Goal: Information Seeking & Learning: Learn about a topic

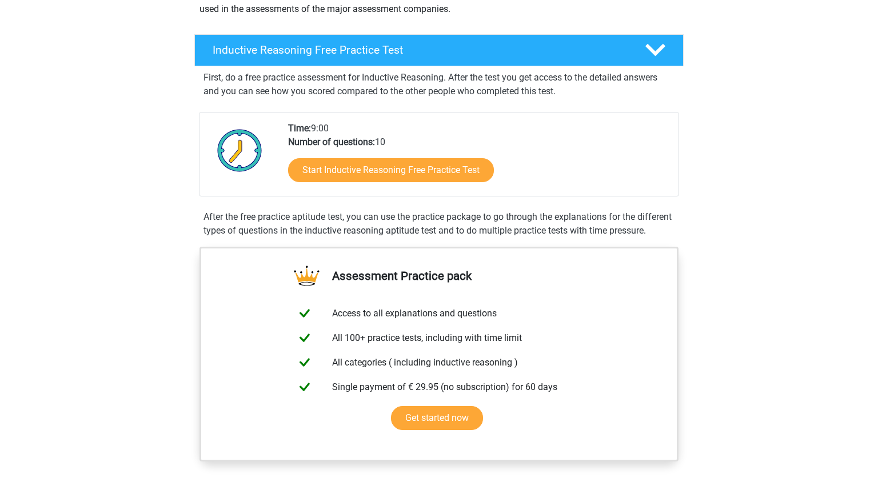
scroll to position [165, 0]
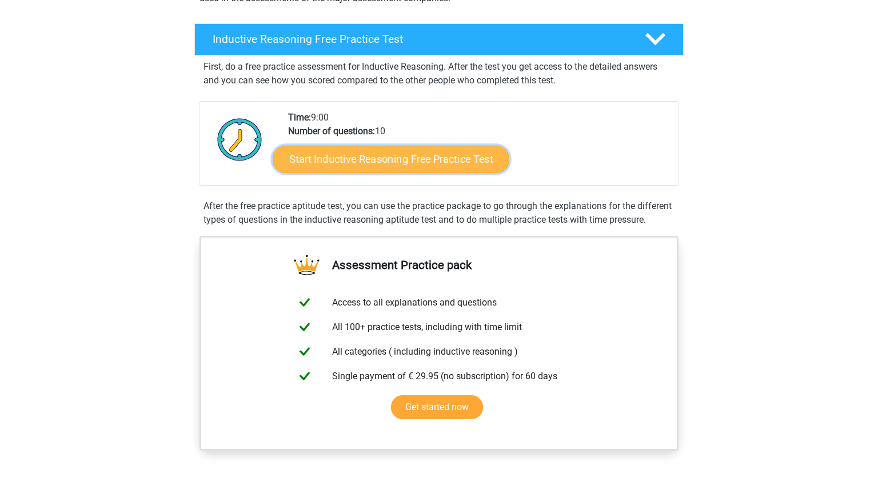
click at [440, 166] on link "Start Inductive Reasoning Free Practice Test" at bounding box center [391, 158] width 237 height 27
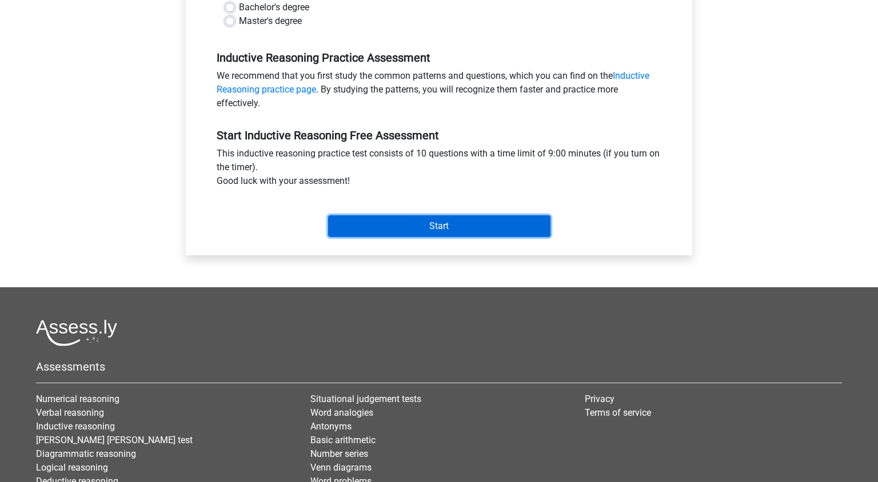
click at [458, 235] on input "Start" at bounding box center [439, 226] width 222 height 22
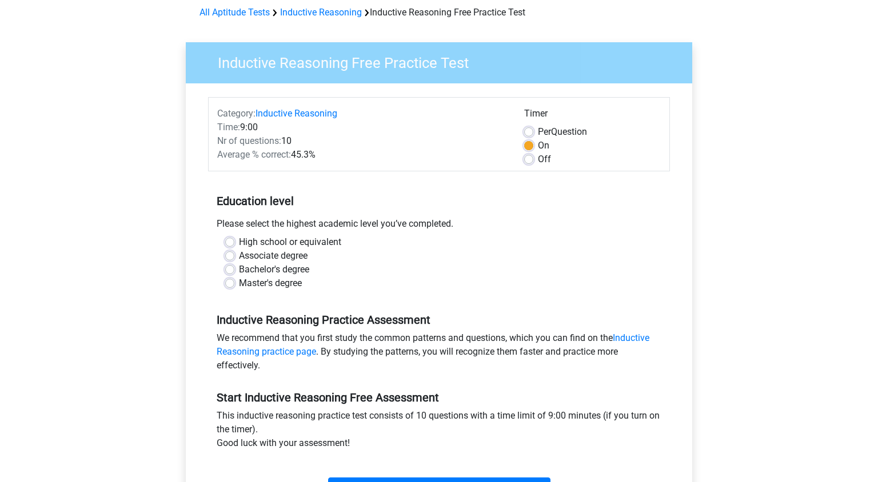
click at [255, 289] on label "Master's degree" at bounding box center [270, 284] width 63 height 14
click at [234, 288] on input "Master's degree" at bounding box center [229, 282] width 9 height 11
radio input "true"
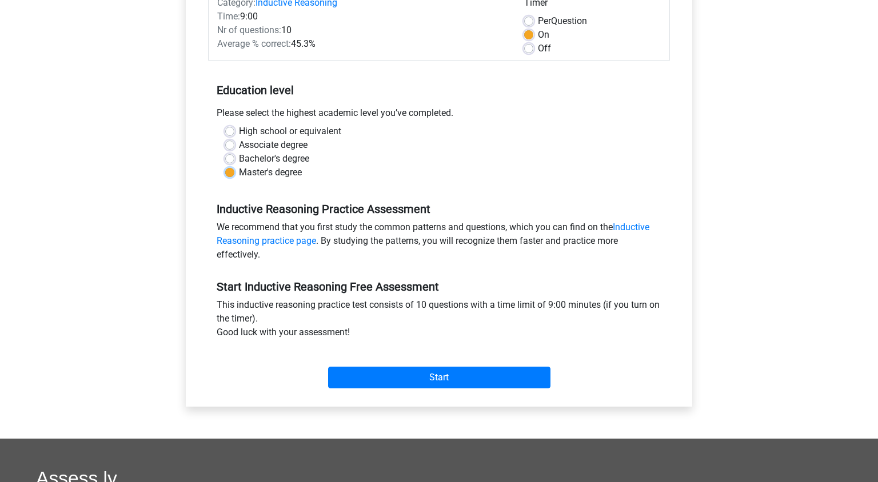
scroll to position [166, 0]
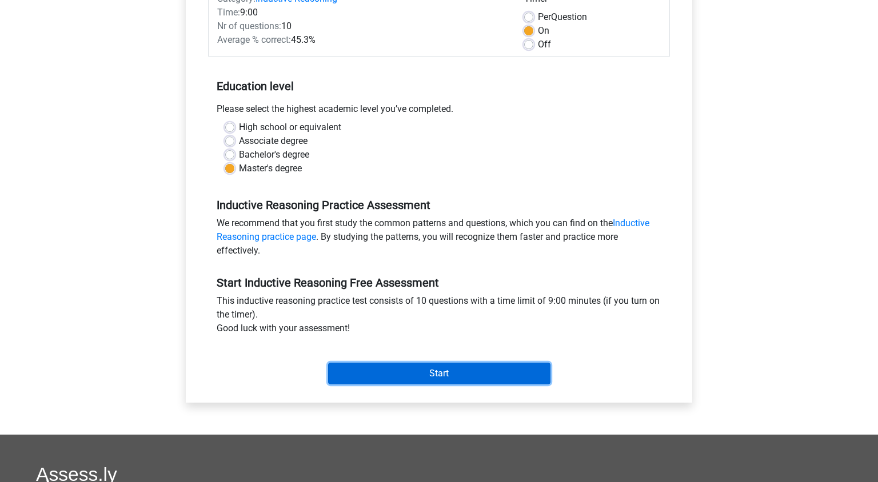
click at [387, 381] on input "Start" at bounding box center [439, 374] width 222 height 22
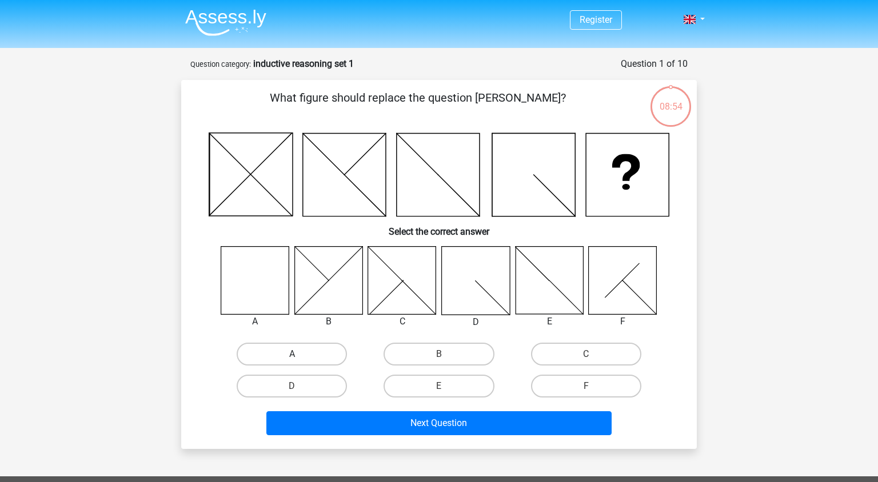
click at [294, 354] on label "A" at bounding box center [292, 354] width 110 height 23
click at [294, 354] on input "A" at bounding box center [295, 357] width 7 height 7
radio input "true"
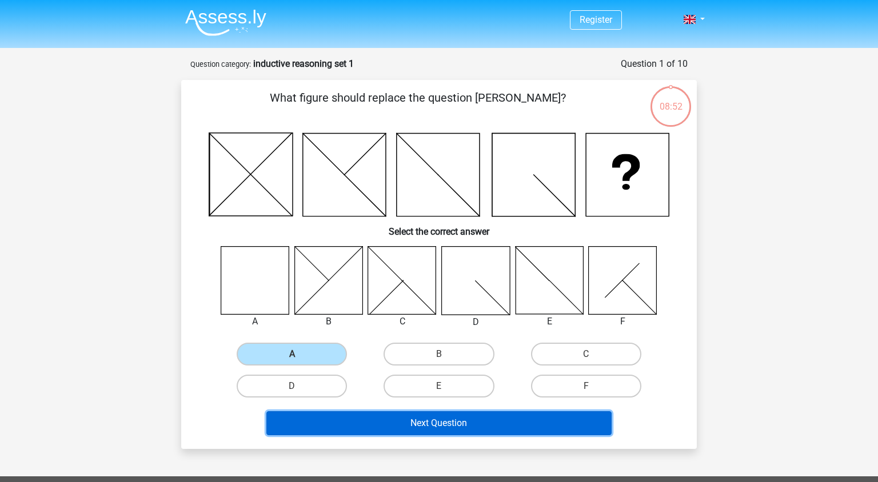
click at [358, 422] on button "Next Question" at bounding box center [439, 423] width 346 height 24
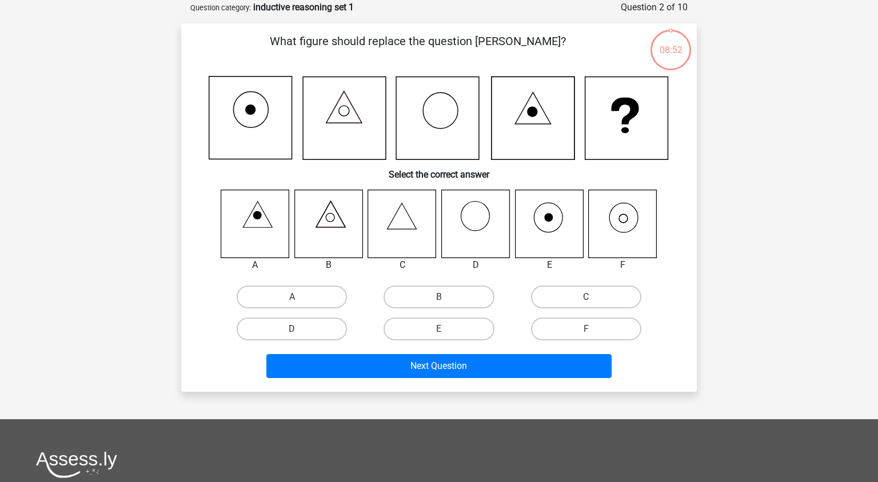
scroll to position [57, 0]
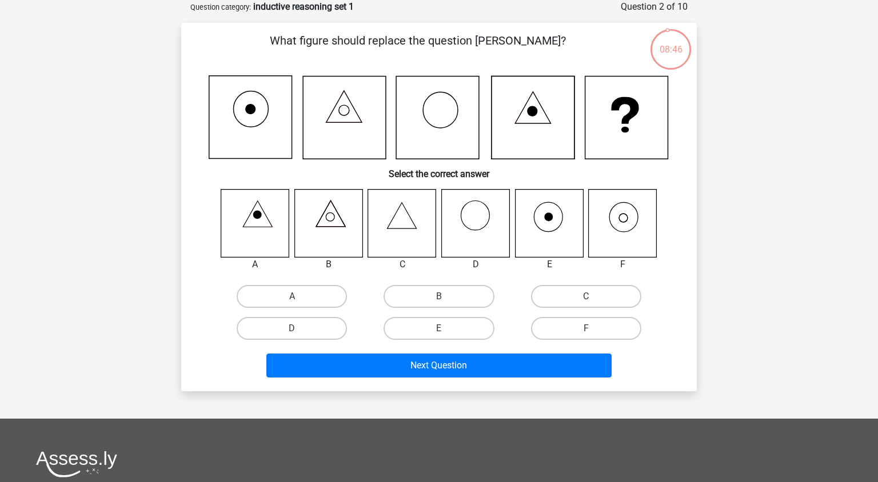
click at [635, 232] on icon at bounding box center [622, 223] width 68 height 68
click at [576, 326] on label "F" at bounding box center [586, 328] width 110 height 23
click at [586, 329] on input "F" at bounding box center [589, 332] width 7 height 7
radio input "true"
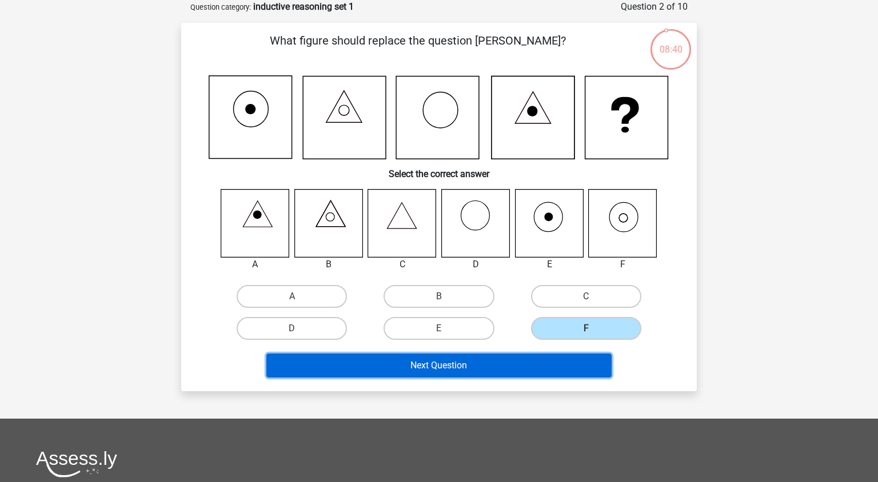
click at [527, 360] on button "Next Question" at bounding box center [439, 366] width 346 height 24
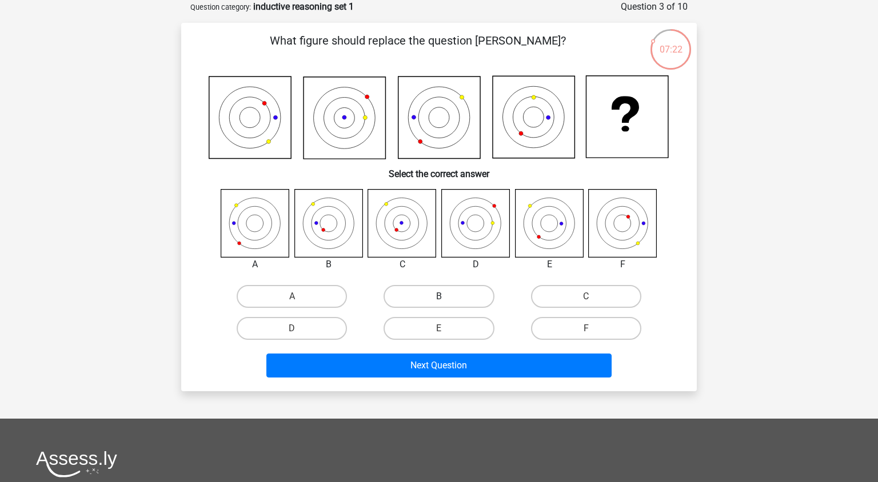
click at [463, 296] on label "B" at bounding box center [438, 296] width 110 height 23
click at [446, 297] on input "B" at bounding box center [442, 300] width 7 height 7
radio input "true"
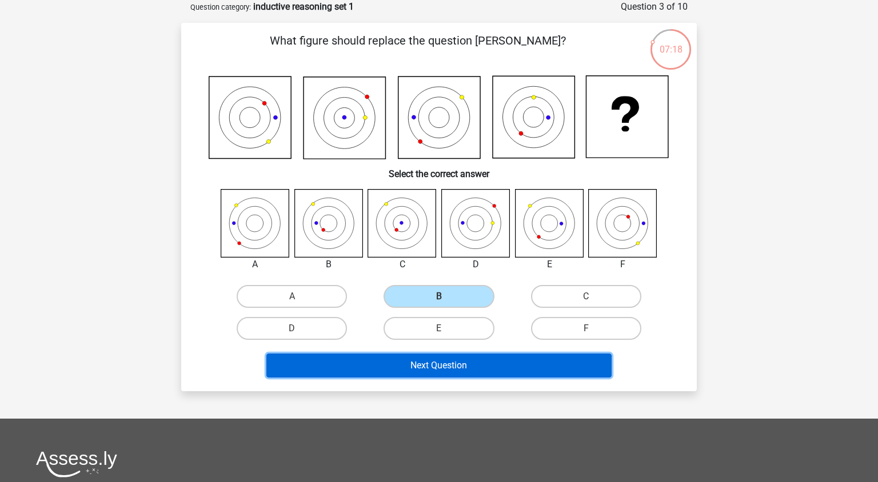
click at [487, 360] on button "Next Question" at bounding box center [439, 366] width 346 height 24
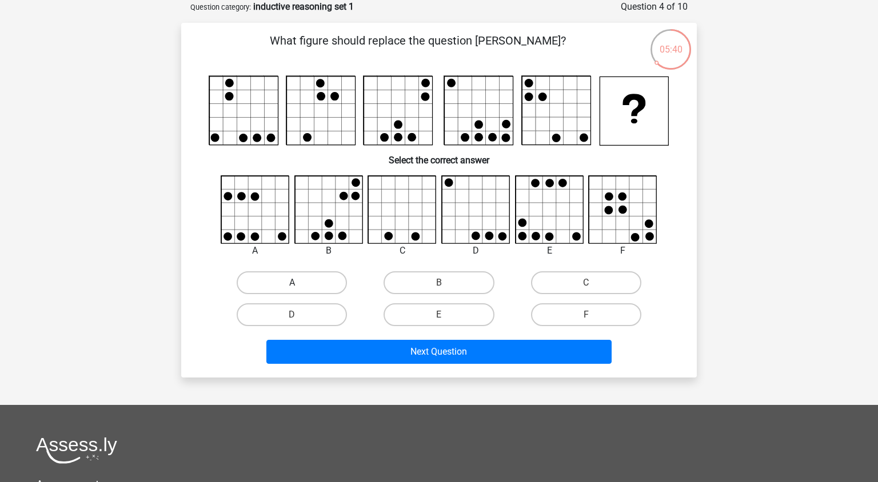
click at [260, 278] on label "A" at bounding box center [292, 282] width 110 height 23
click at [292, 283] on input "A" at bounding box center [295, 286] width 7 height 7
radio input "true"
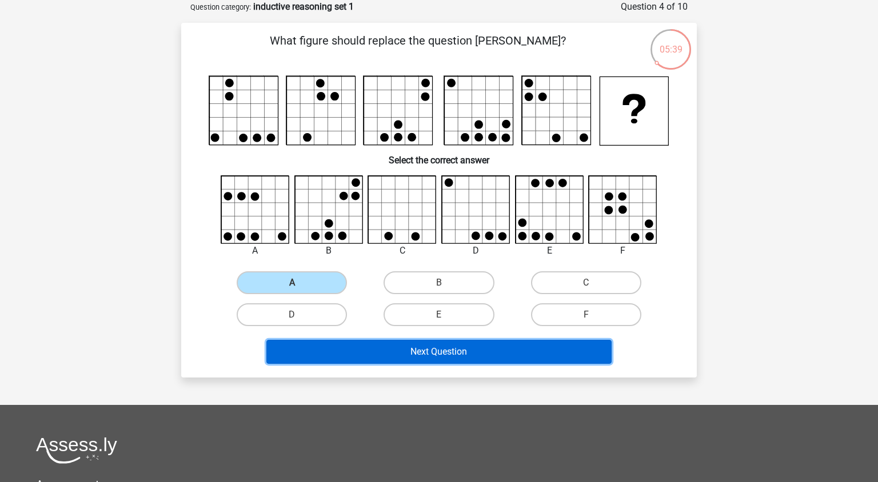
click at [402, 360] on button "Next Question" at bounding box center [439, 352] width 346 height 24
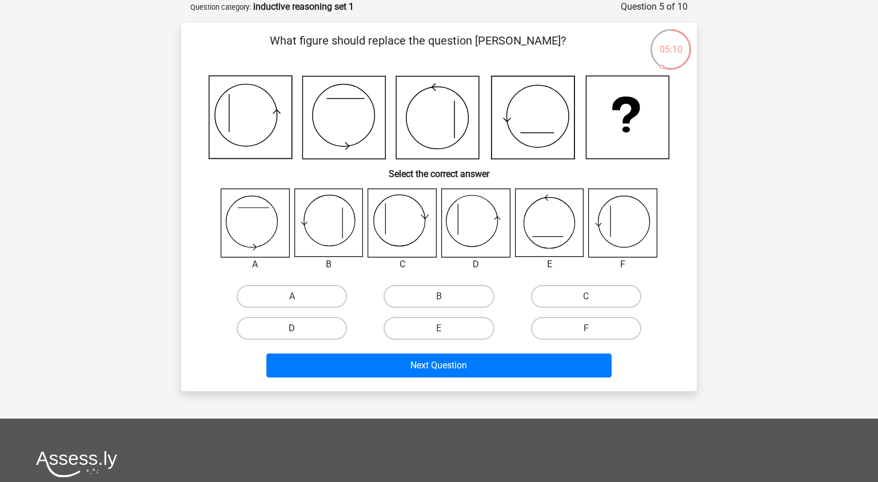
click at [322, 327] on label "D" at bounding box center [292, 328] width 110 height 23
click at [299, 329] on input "D" at bounding box center [295, 332] width 7 height 7
radio input "true"
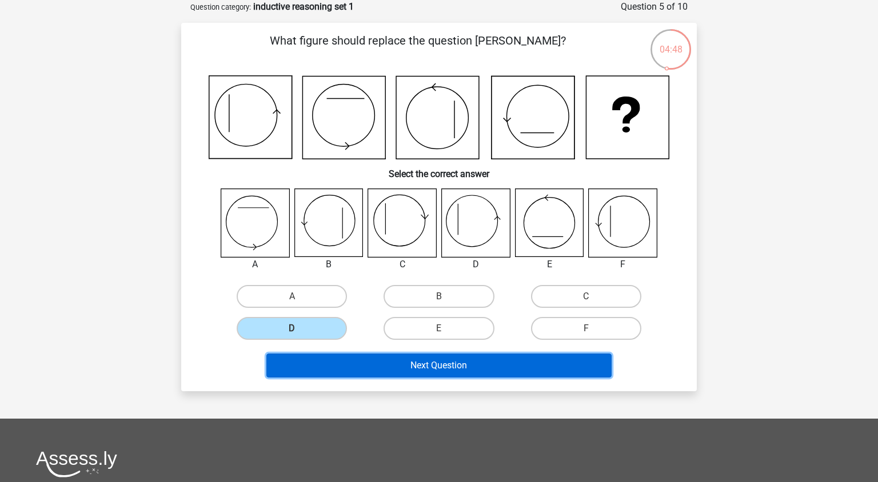
click at [403, 367] on button "Next Question" at bounding box center [439, 366] width 346 height 24
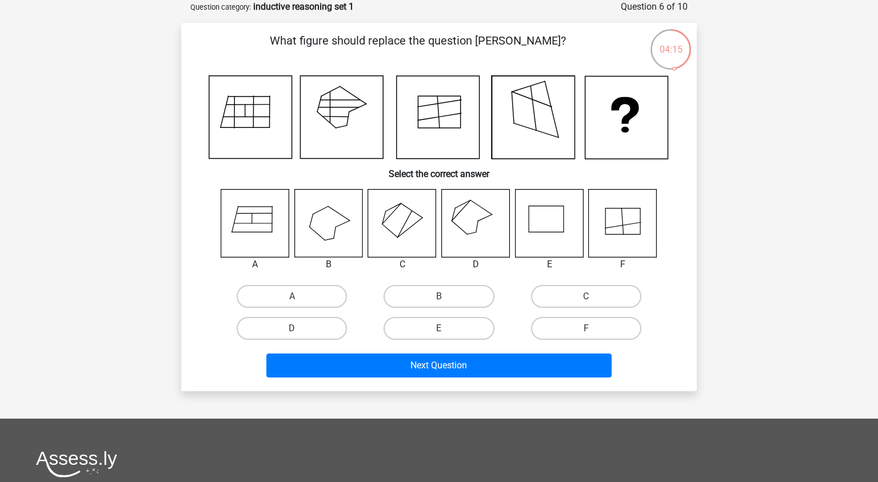
click at [463, 218] on icon at bounding box center [476, 223] width 68 height 68
click at [311, 334] on label "D" at bounding box center [292, 328] width 110 height 23
click at [299, 334] on input "D" at bounding box center [295, 332] width 7 height 7
radio input "true"
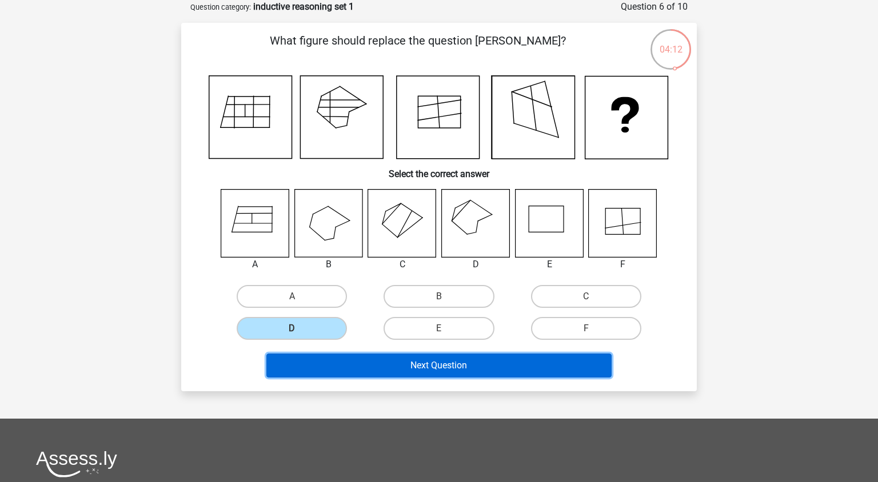
click at [329, 366] on button "Next Question" at bounding box center [439, 366] width 346 height 24
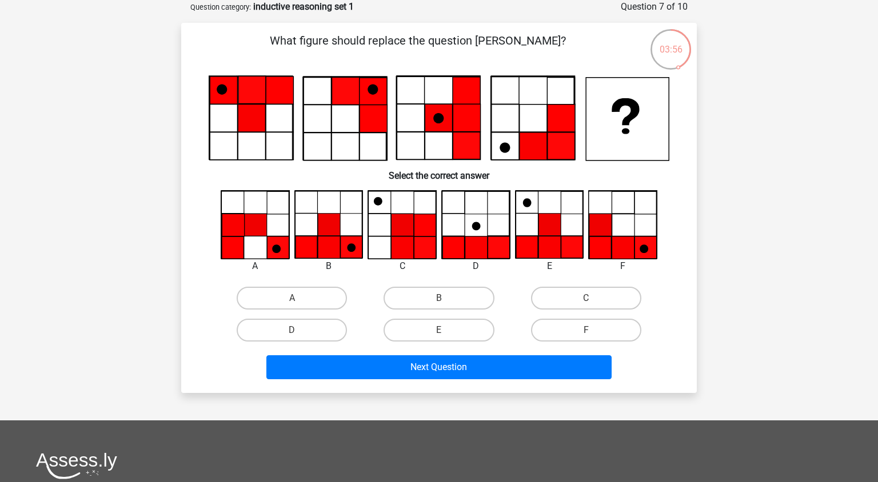
click at [274, 239] on icon at bounding box center [278, 247] width 22 height 22
click at [455, 296] on label "B" at bounding box center [438, 298] width 110 height 23
click at [446, 298] on input "B" at bounding box center [442, 301] width 7 height 7
radio input "true"
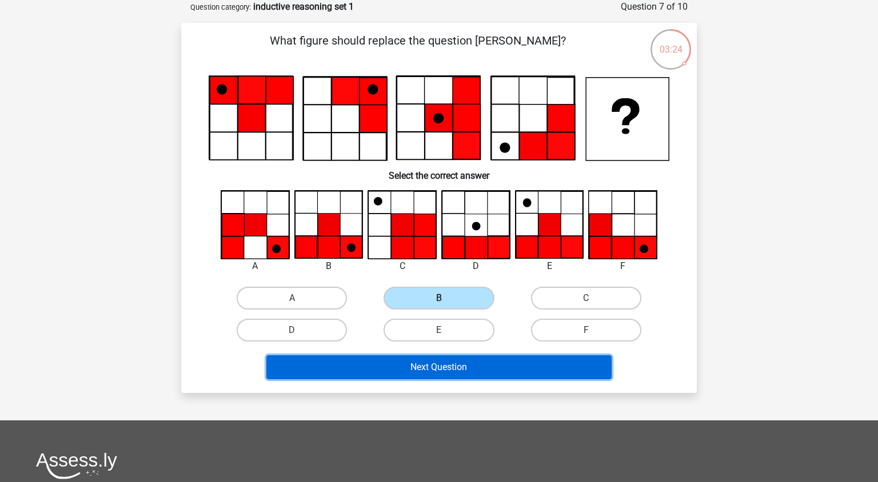
click at [433, 376] on button "Next Question" at bounding box center [439, 367] width 346 height 24
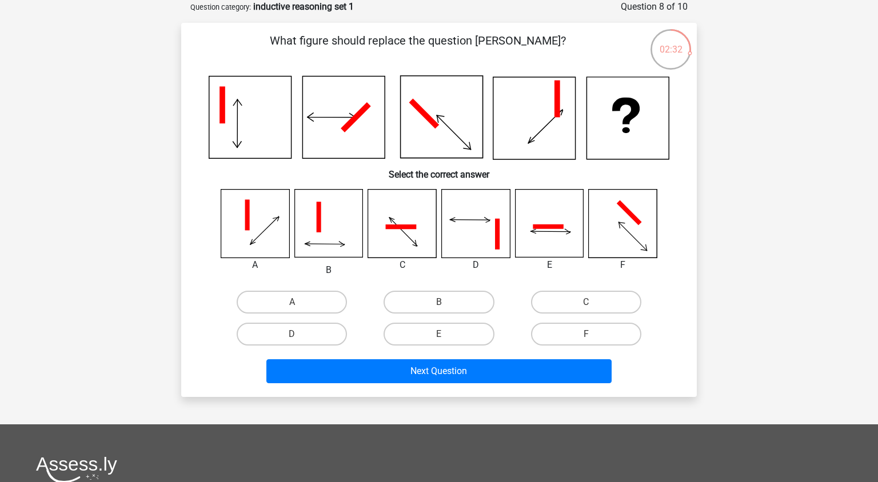
click at [479, 226] on icon at bounding box center [476, 224] width 68 height 68
click at [552, 238] on icon at bounding box center [549, 224] width 68 height 68
click at [432, 337] on label "E" at bounding box center [438, 334] width 110 height 23
click at [439, 337] on input "E" at bounding box center [442, 337] width 7 height 7
radio input "true"
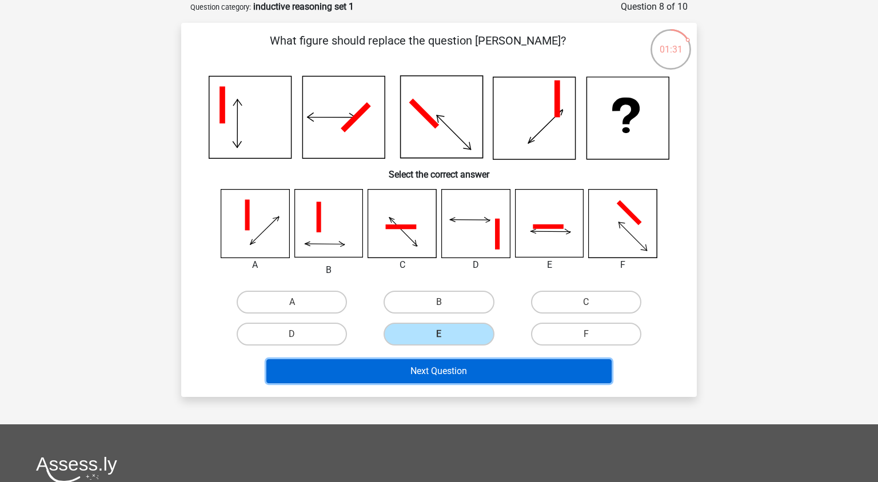
click at [418, 381] on button "Next Question" at bounding box center [439, 371] width 346 height 24
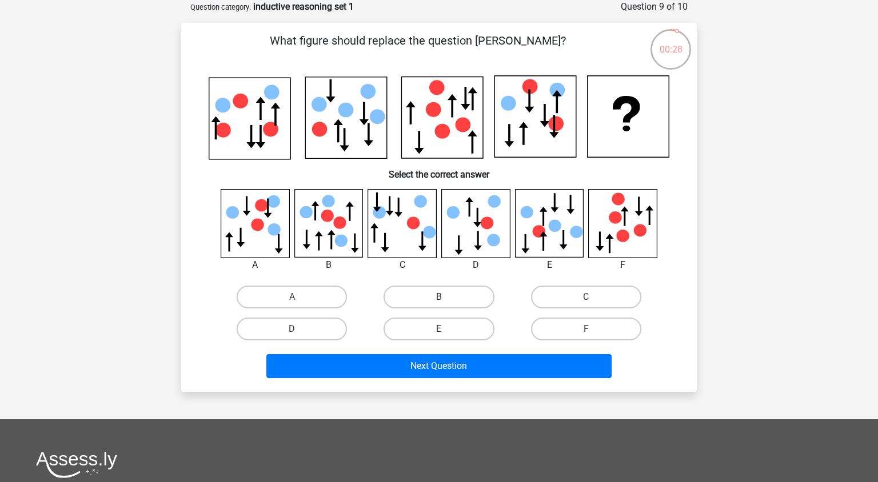
click at [233, 243] on icon at bounding box center [255, 223] width 68 height 68
